Goal: Task Accomplishment & Management: Complete application form

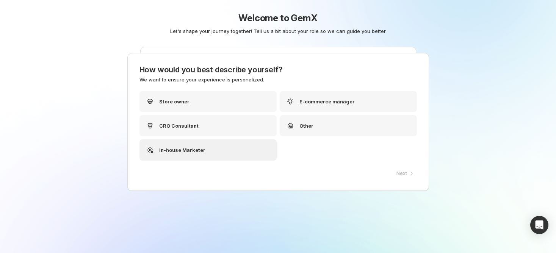
click at [237, 151] on div "In-house Marketer" at bounding box center [208, 150] width 137 height 21
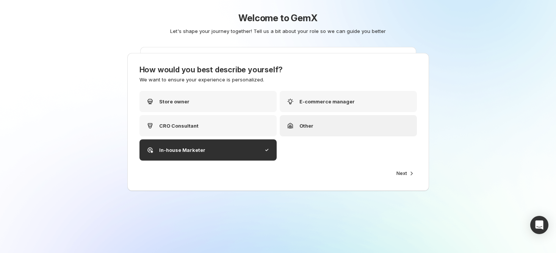
click at [318, 129] on div "Other" at bounding box center [348, 125] width 137 height 21
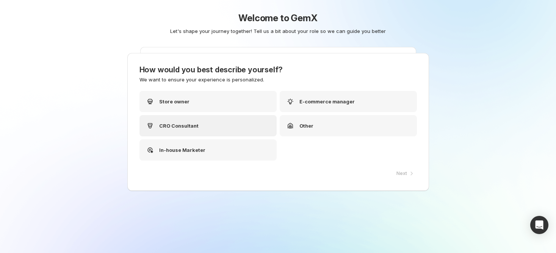
click at [207, 121] on div "CRO Consultant" at bounding box center [208, 125] width 137 height 21
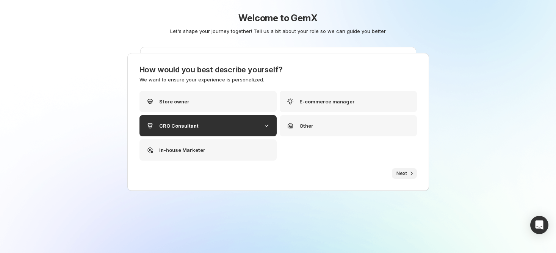
click at [410, 175] on icon "button" at bounding box center [412, 174] width 8 height 8
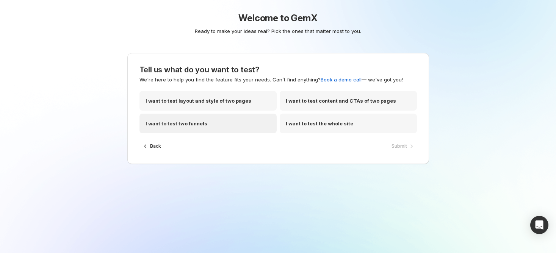
click at [239, 128] on div "I want to test two funnels" at bounding box center [208, 124] width 137 height 20
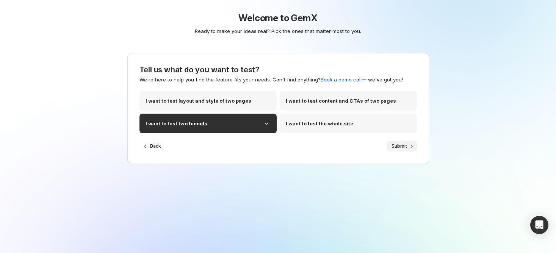
click at [399, 143] on button "Submit" at bounding box center [402, 146] width 30 height 11
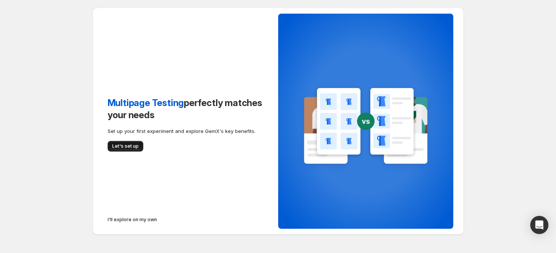
click at [119, 147] on span "Let's set up" at bounding box center [125, 146] width 27 height 6
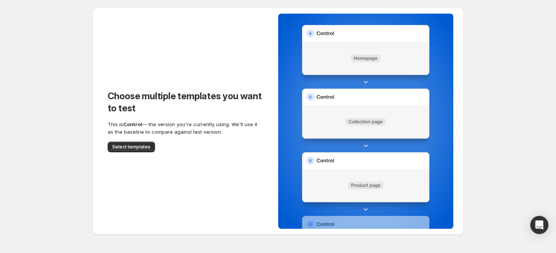
scroll to position [22, 0]
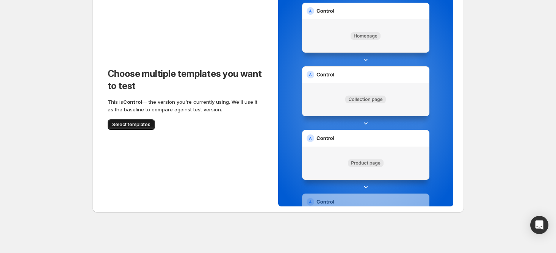
click at [137, 129] on button "Select templates" at bounding box center [131, 124] width 47 height 11
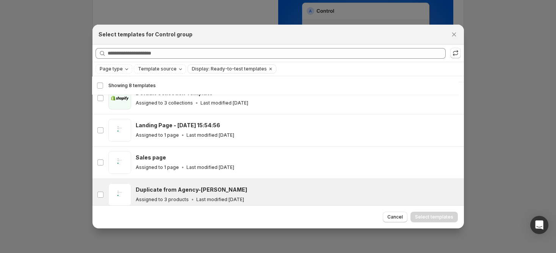
scroll to position [147, 0]
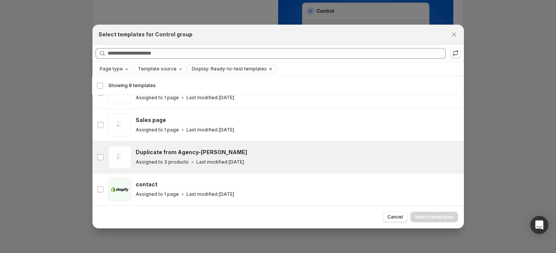
click at [174, 150] on h3 "Duplicate from Agency-Helen" at bounding box center [192, 153] width 112 height 8
click at [431, 217] on span "Select templates" at bounding box center [434, 217] width 38 height 6
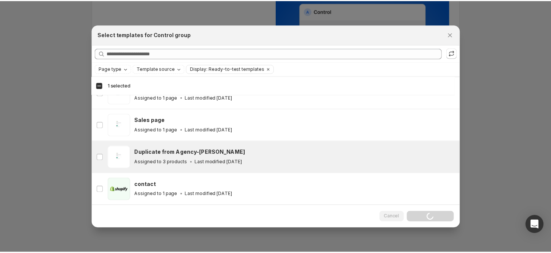
scroll to position [115, 0]
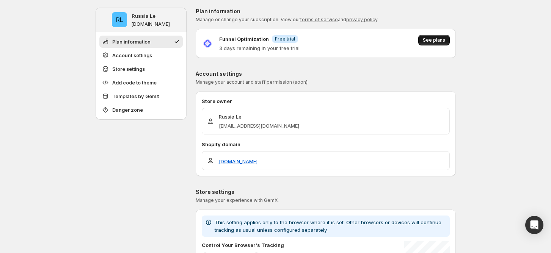
click at [435, 41] on span "See plans" at bounding box center [434, 40] width 22 height 6
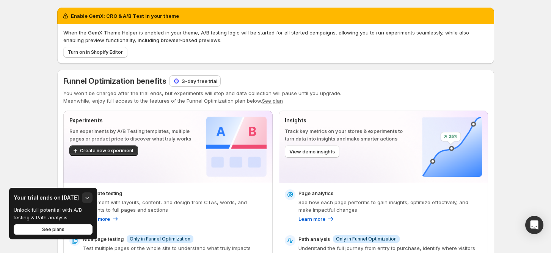
click at [187, 78] on p "3-day free trial" at bounding box center [200, 81] width 36 height 8
click at [429, 0] on div "Enable GemX: CRO & A/B Test in your theme When the GemX Theme Helper is enabled…" at bounding box center [275, 225] width 437 height 451
click at [201, 82] on p "3-day free trial" at bounding box center [200, 81] width 36 height 8
